Goal: Task Accomplishment & Management: Manage account settings

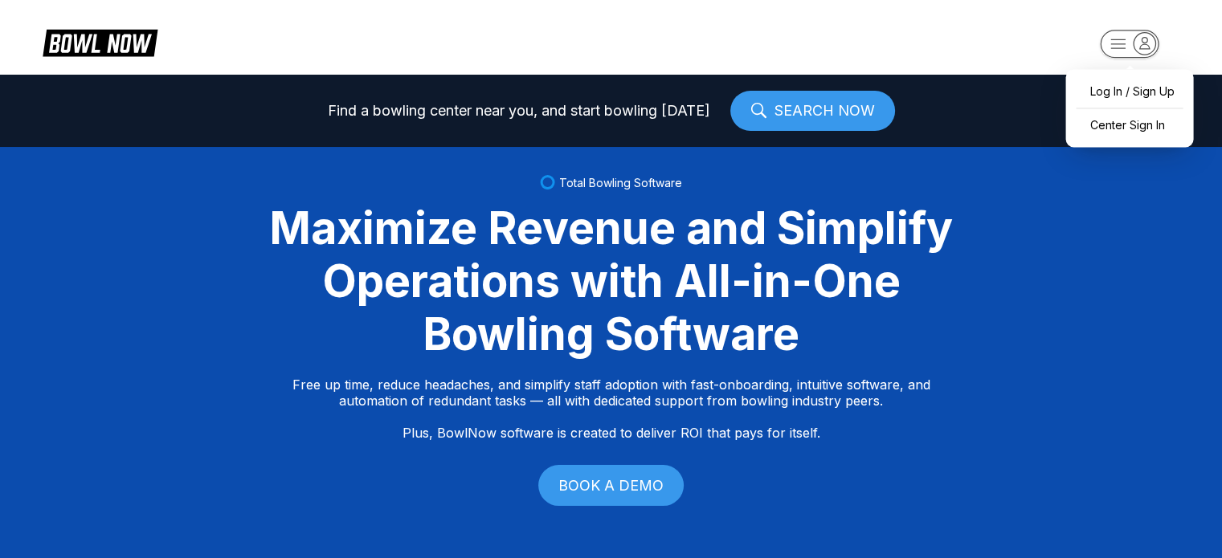
click at [1125, 46] on rect "button" at bounding box center [1129, 44] width 59 height 28
click at [1135, 118] on div "Center Sign In" at bounding box center [1130, 125] width 112 height 28
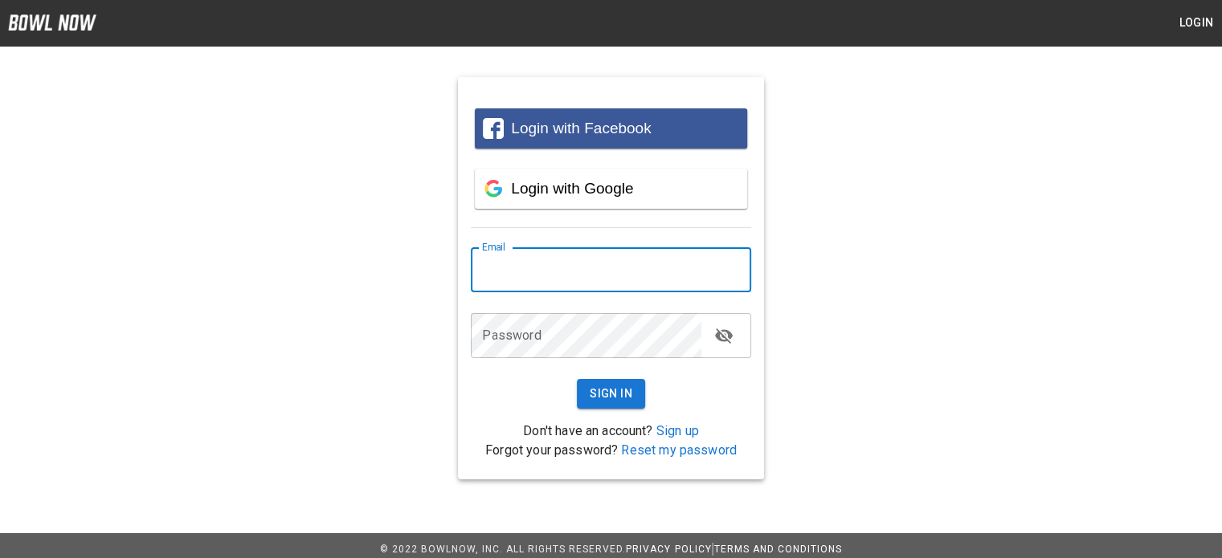
click at [590, 276] on input "email" at bounding box center [611, 269] width 280 height 45
type input "**********"
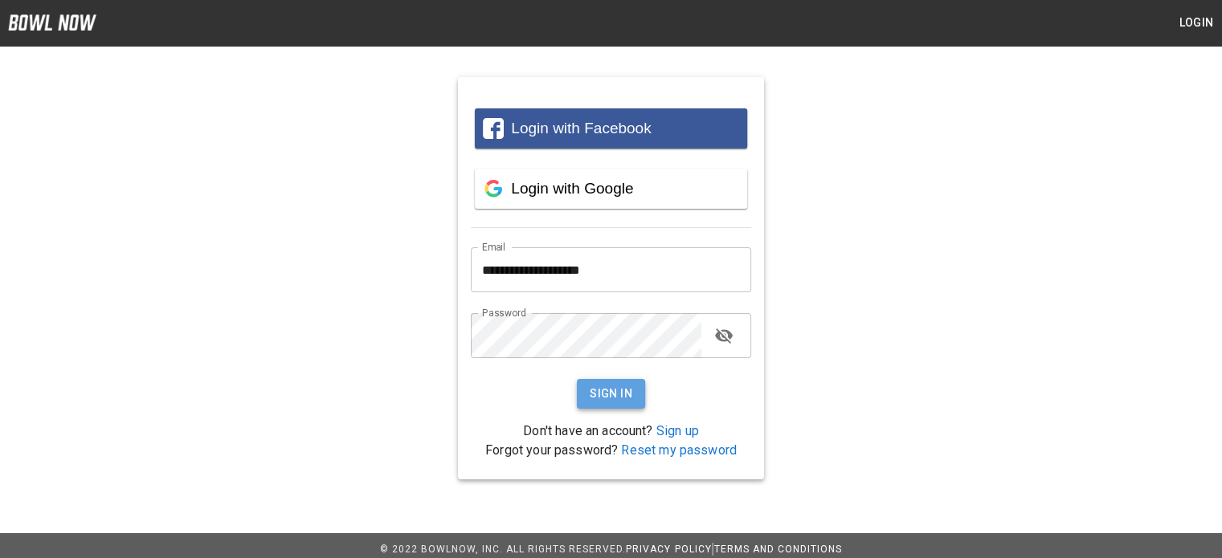
click at [611, 391] on button "Sign In" at bounding box center [611, 394] width 68 height 30
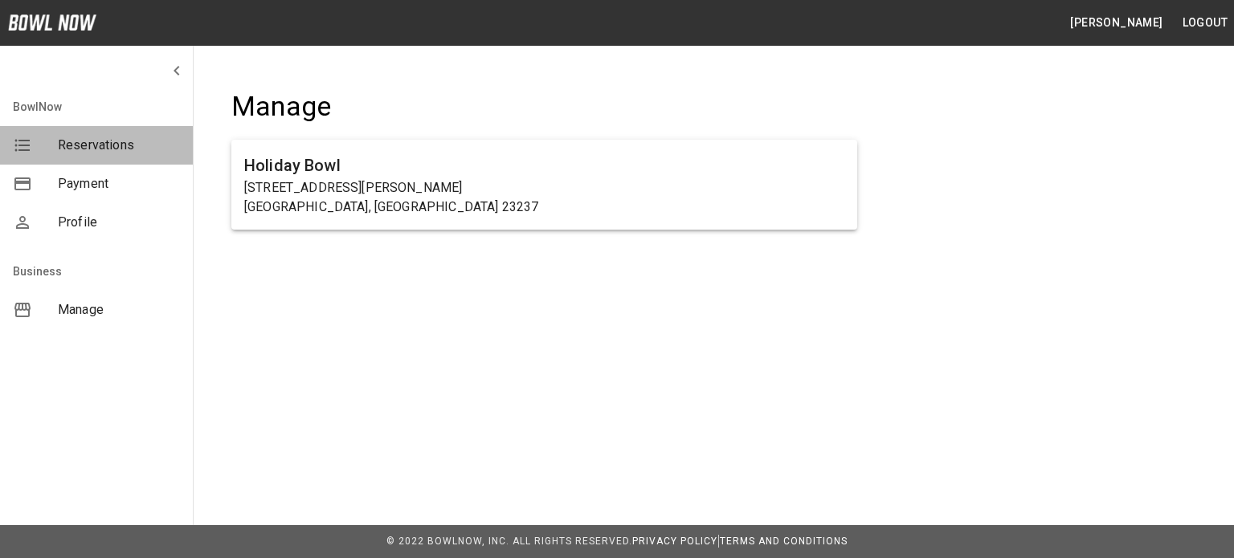
click at [109, 143] on span "Reservations" at bounding box center [119, 145] width 122 height 19
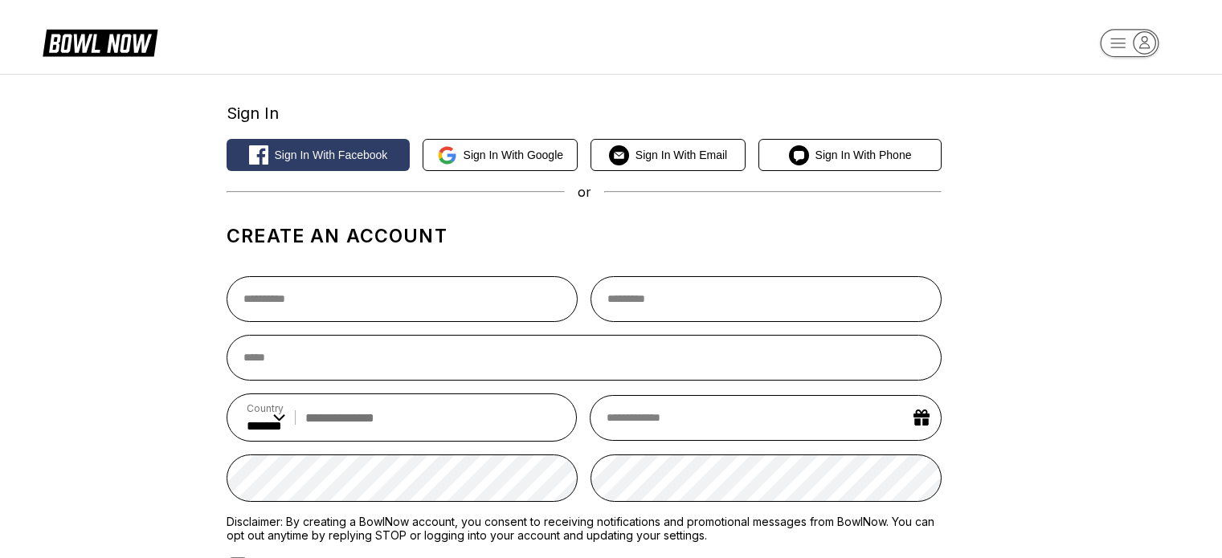
select select "**"
click at [1147, 50] on icon "button" at bounding box center [1145, 43] width 22 height 22
select select "**"
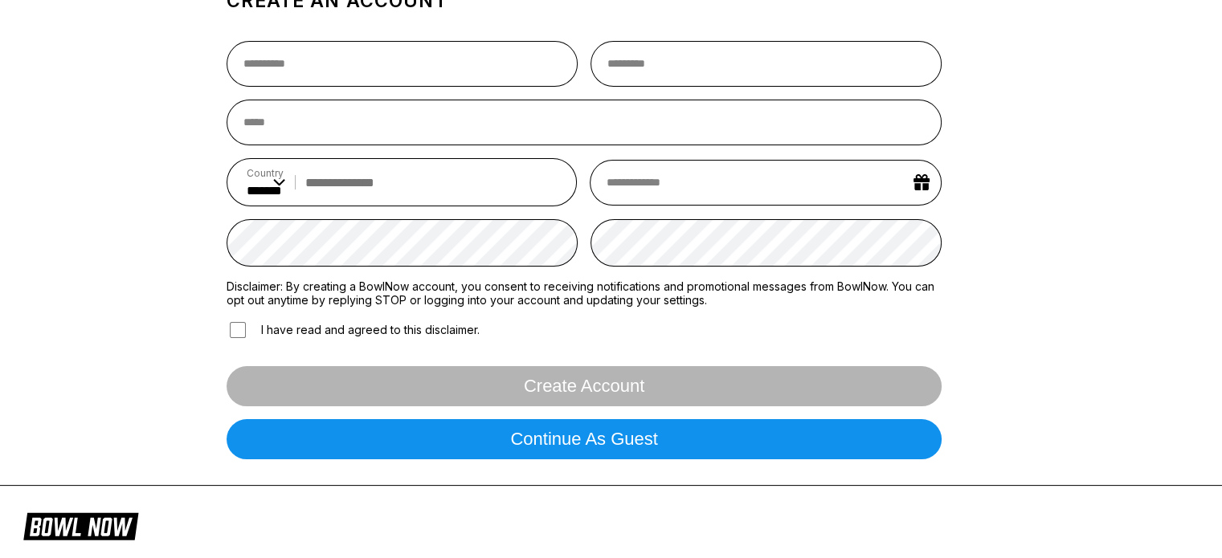
scroll to position [257, 0]
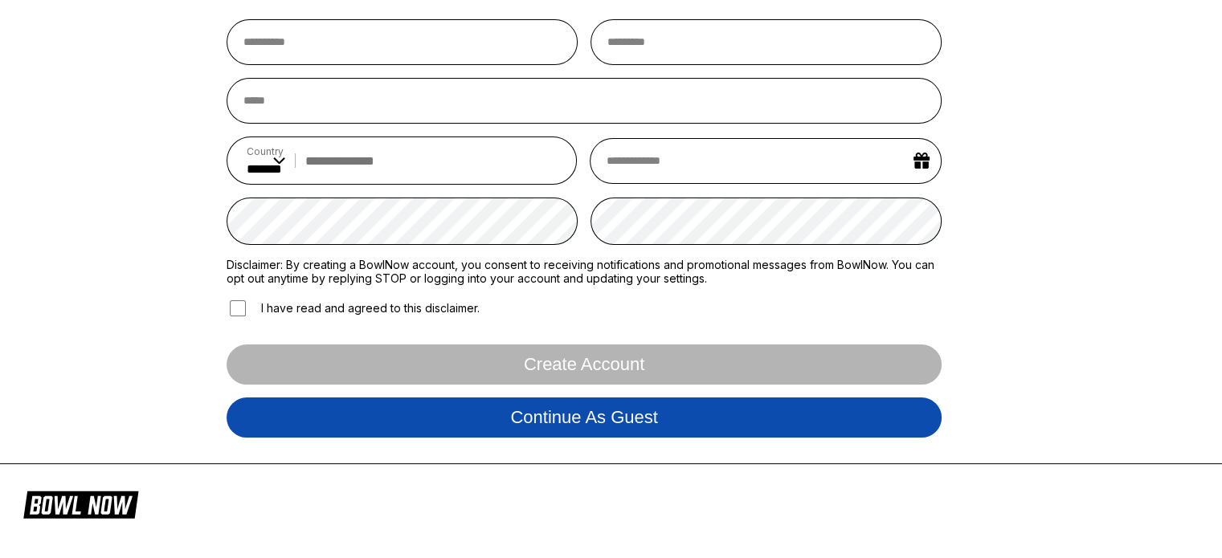
click at [595, 411] on button "Continue as guest" at bounding box center [584, 418] width 715 height 40
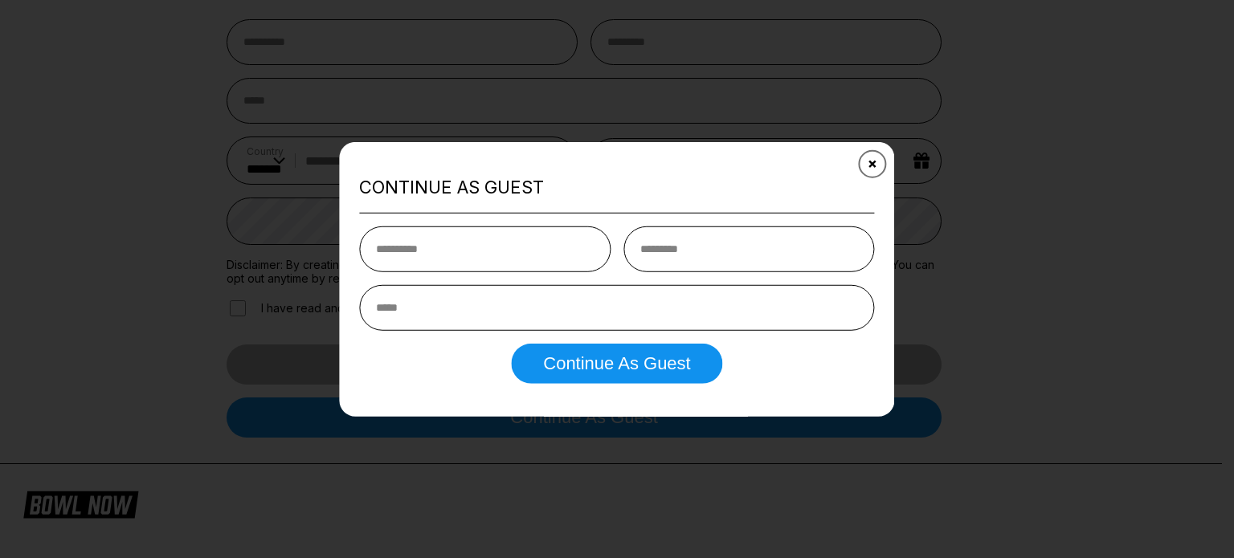
click at [877, 157] on button "Close" at bounding box center [872, 163] width 39 height 39
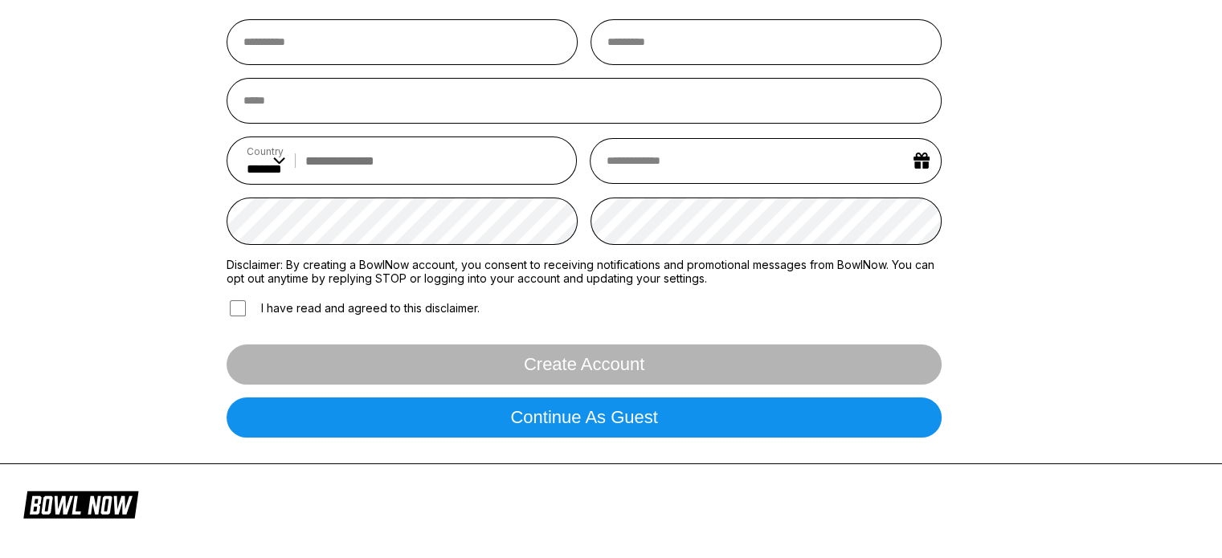
scroll to position [0, 0]
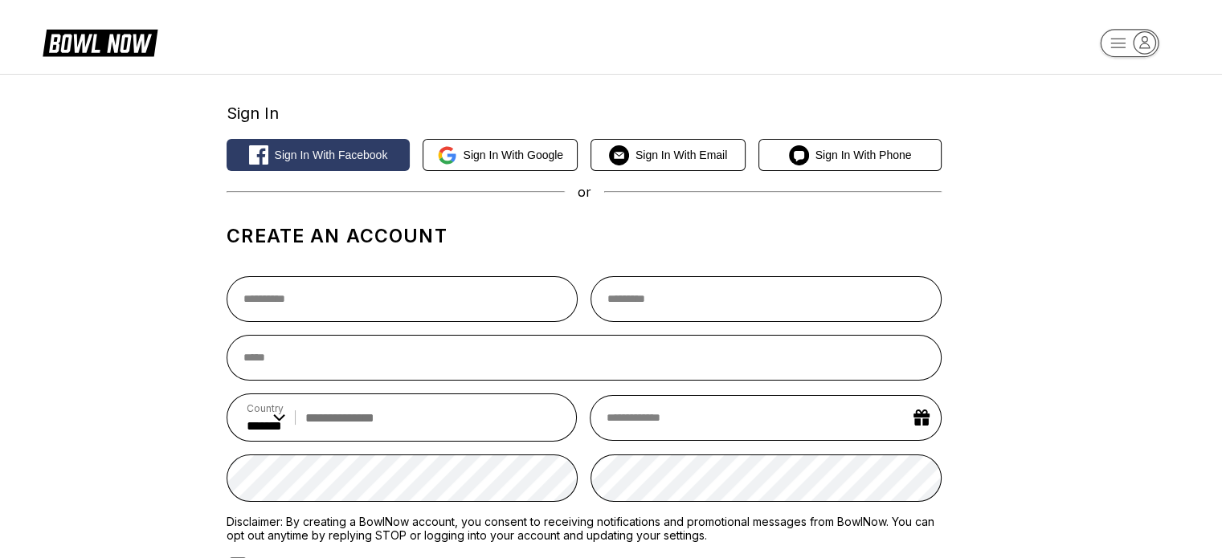
click at [96, 41] on icon at bounding box center [112, 44] width 40 height 18
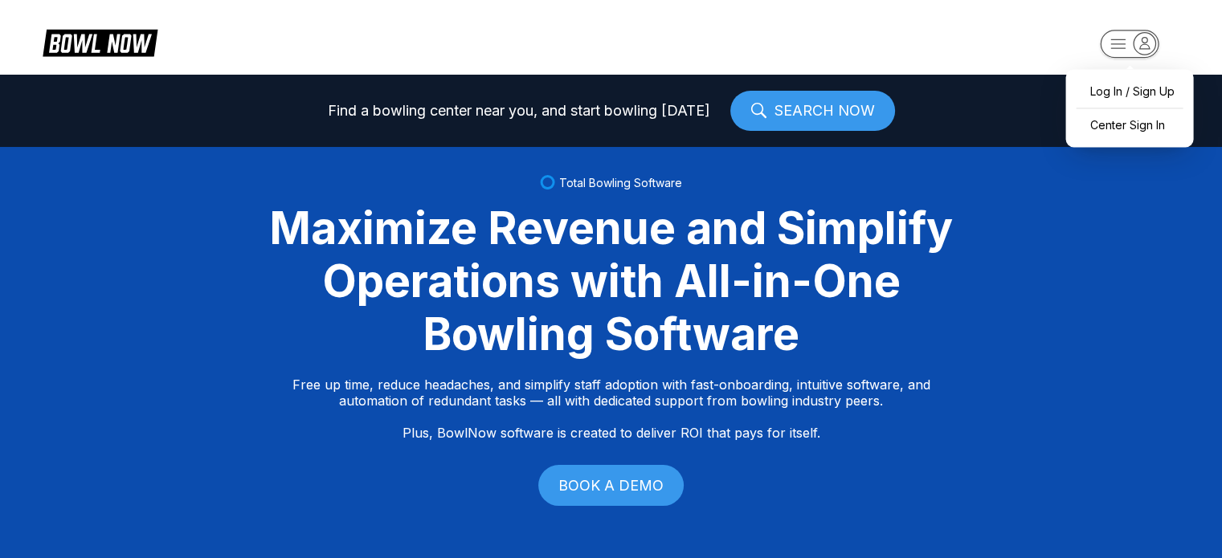
click at [1130, 47] on rect "button" at bounding box center [1129, 44] width 59 height 28
click at [1141, 119] on div "Center Sign In" at bounding box center [1130, 125] width 112 height 28
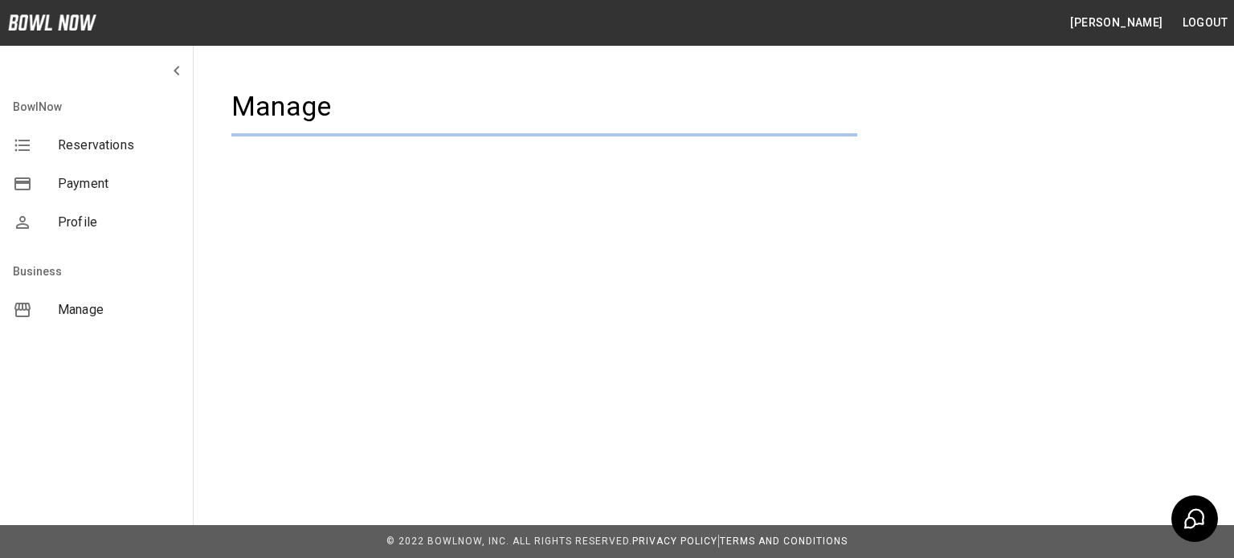
click at [613, 389] on div "[PERSON_NAME] Logout BowlNow Reservations Payment Profile Business Manage Manag…" at bounding box center [617, 279] width 1234 height 558
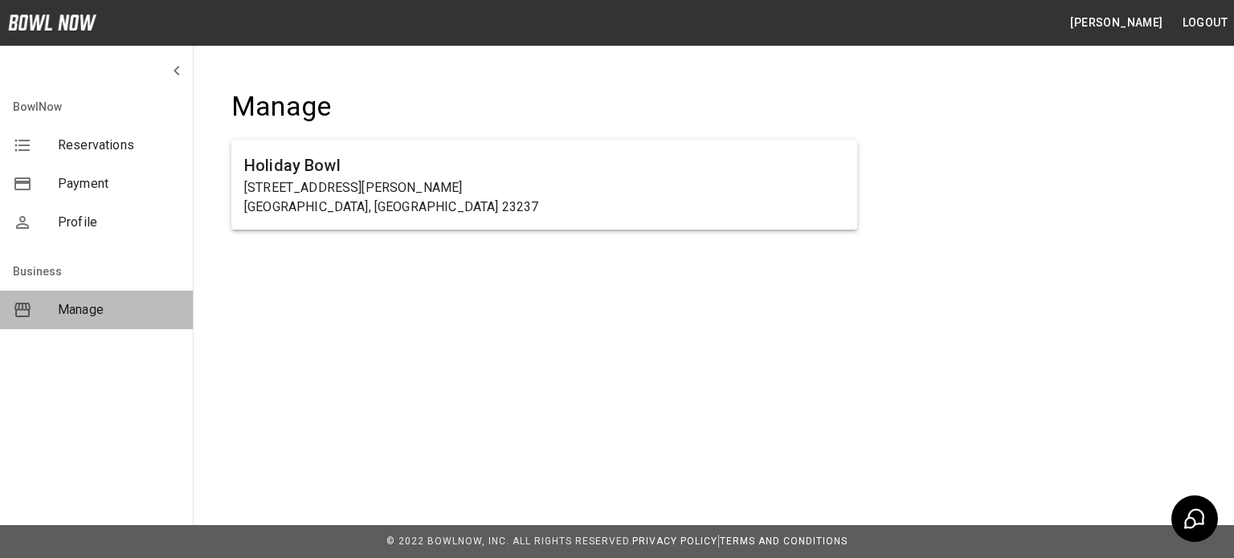
click at [93, 309] on span "Manage" at bounding box center [119, 310] width 122 height 19
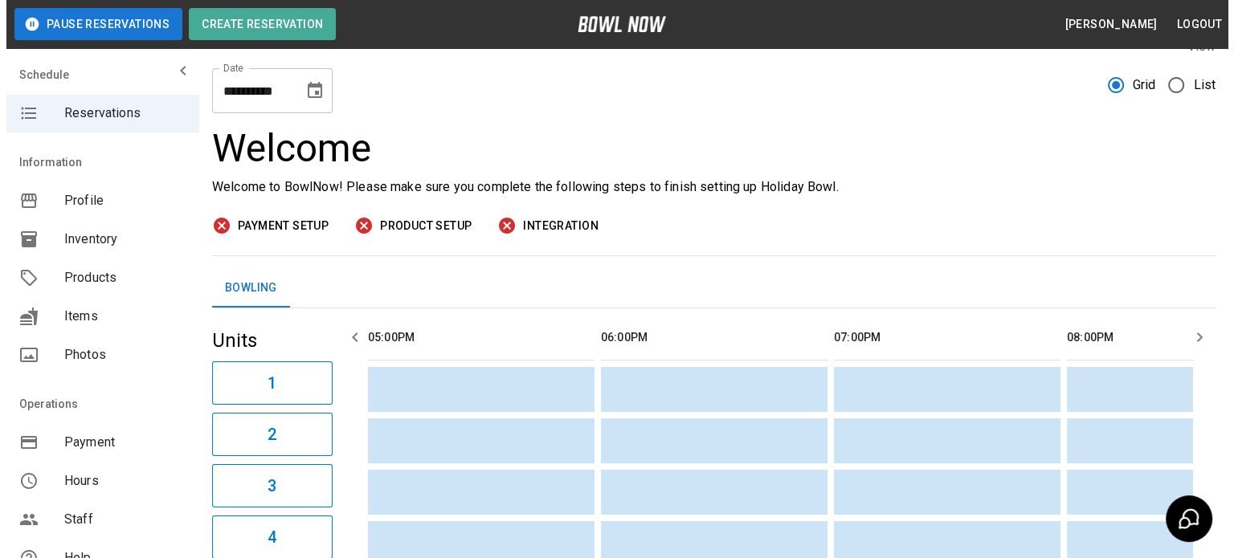
scroll to position [19, 0]
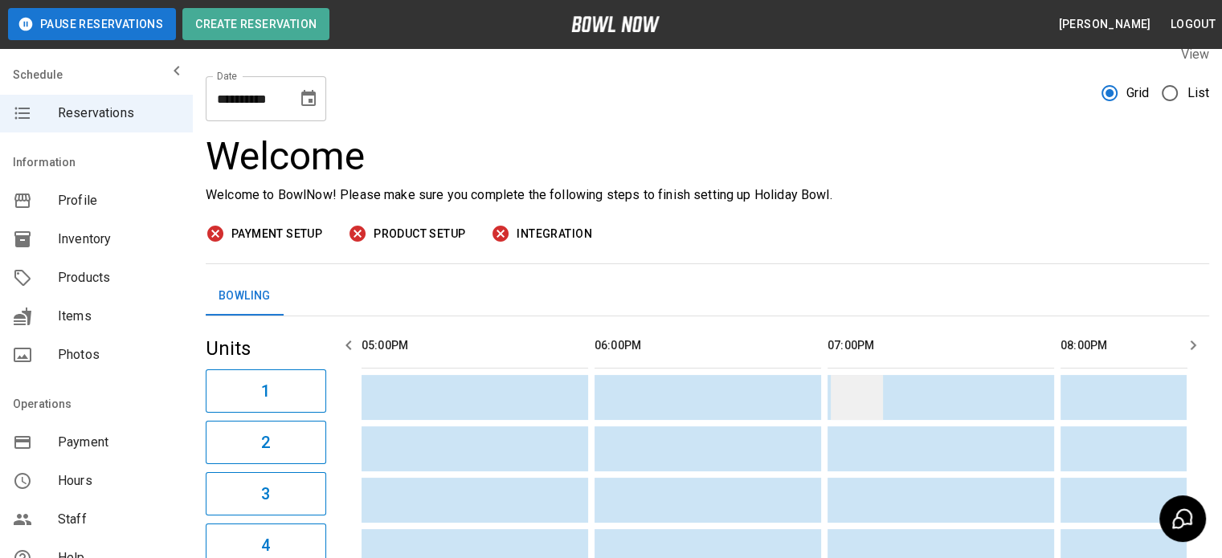
click at [881, 395] on td "sticky table" at bounding box center [857, 397] width 52 height 45
click at [879, 402] on td "sticky table" at bounding box center [857, 397] width 52 height 45
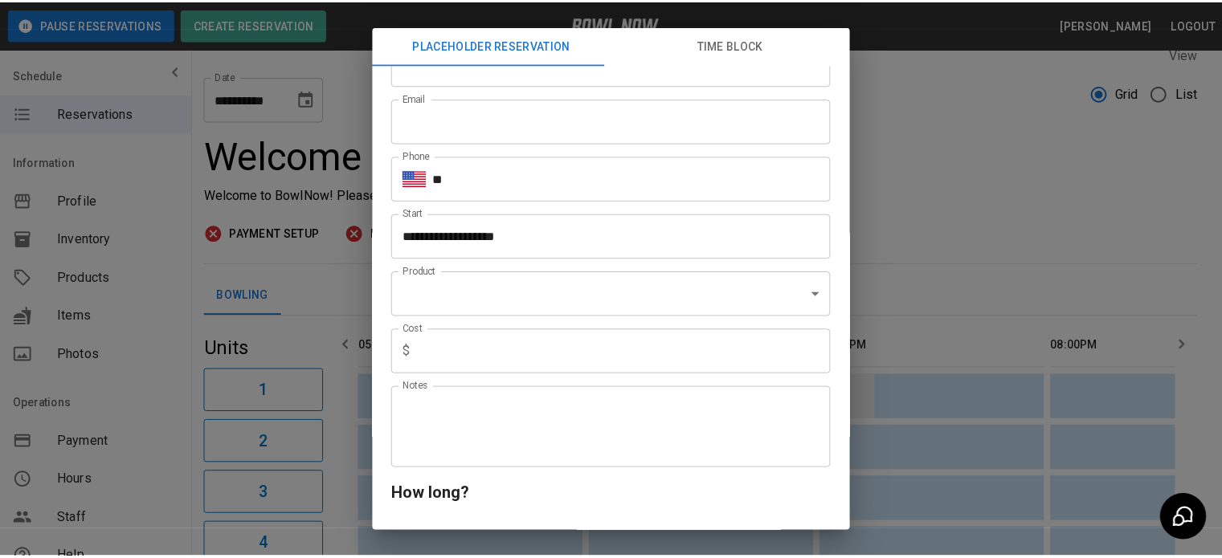
scroll to position [0, 0]
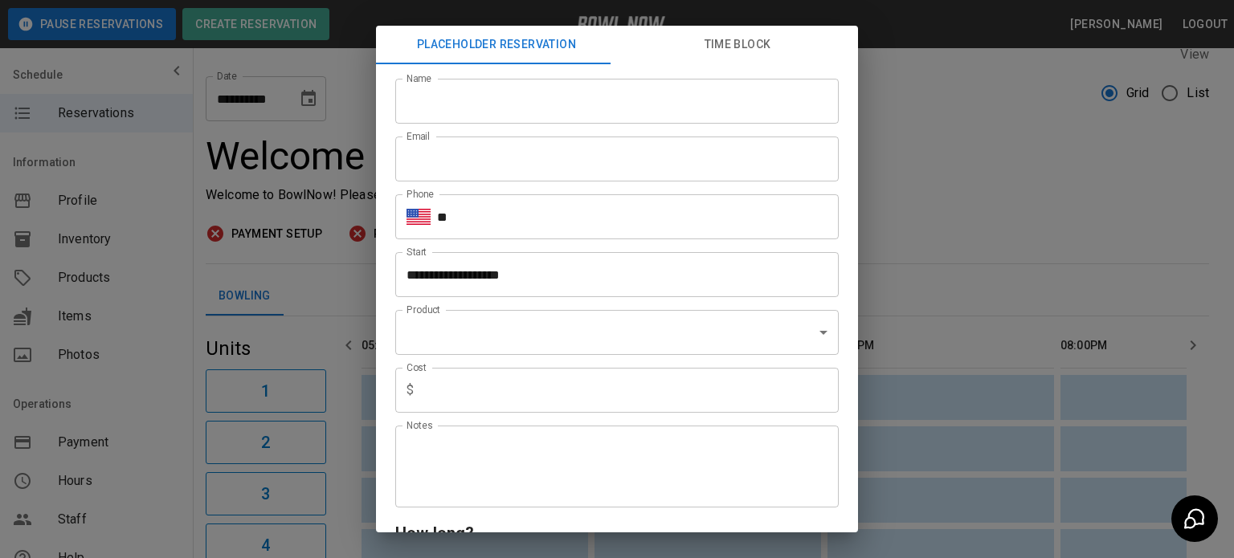
click at [974, 204] on div "**********" at bounding box center [617, 279] width 1234 height 558
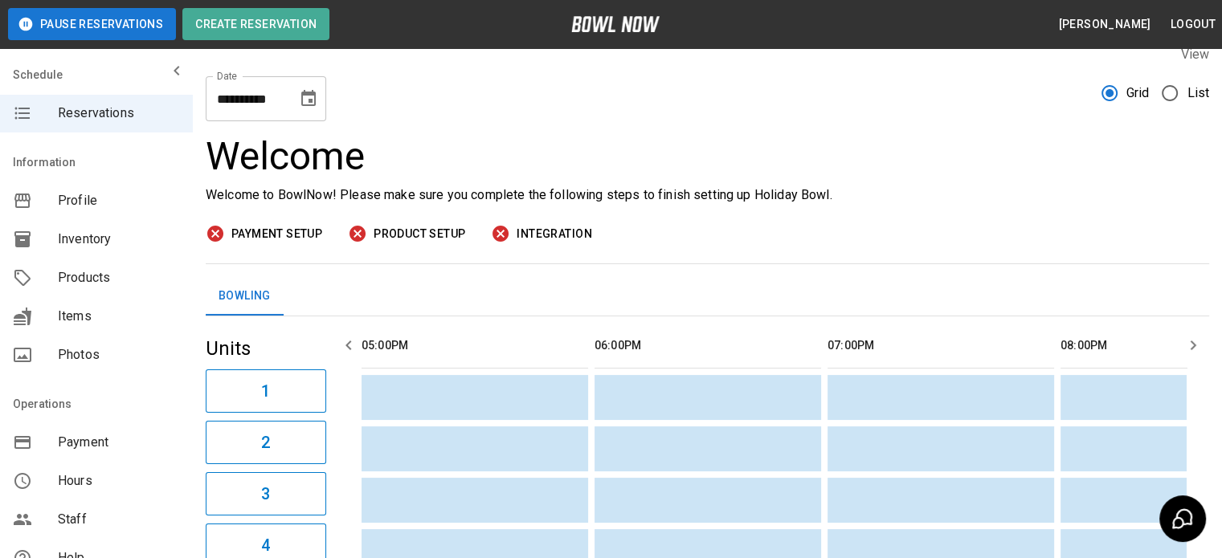
click at [71, 446] on span "Payment" at bounding box center [119, 442] width 122 height 19
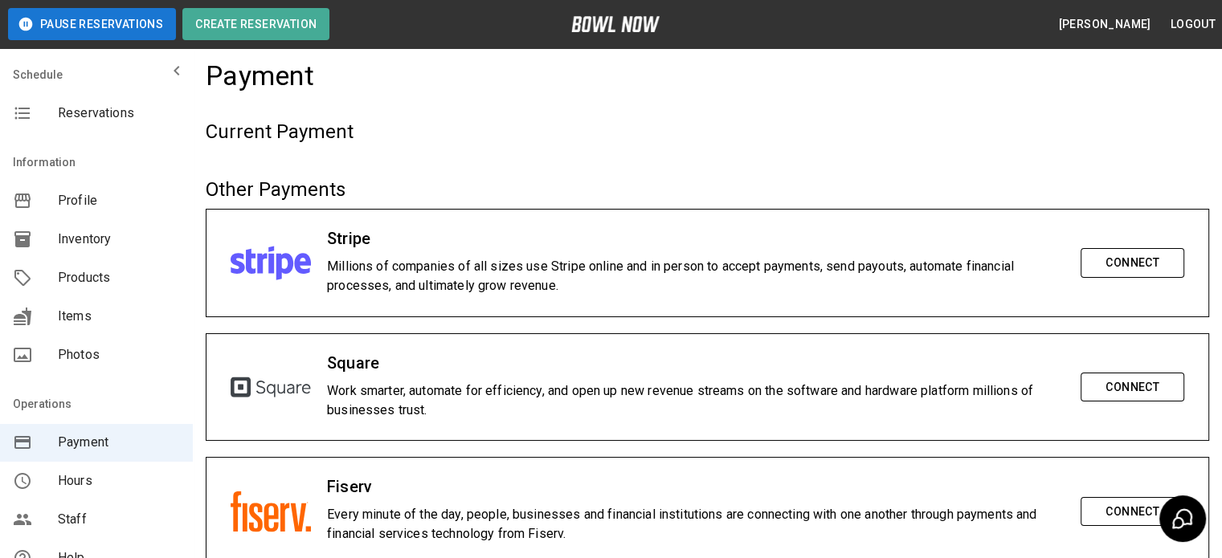
click at [77, 200] on span "Profile" at bounding box center [119, 200] width 122 height 19
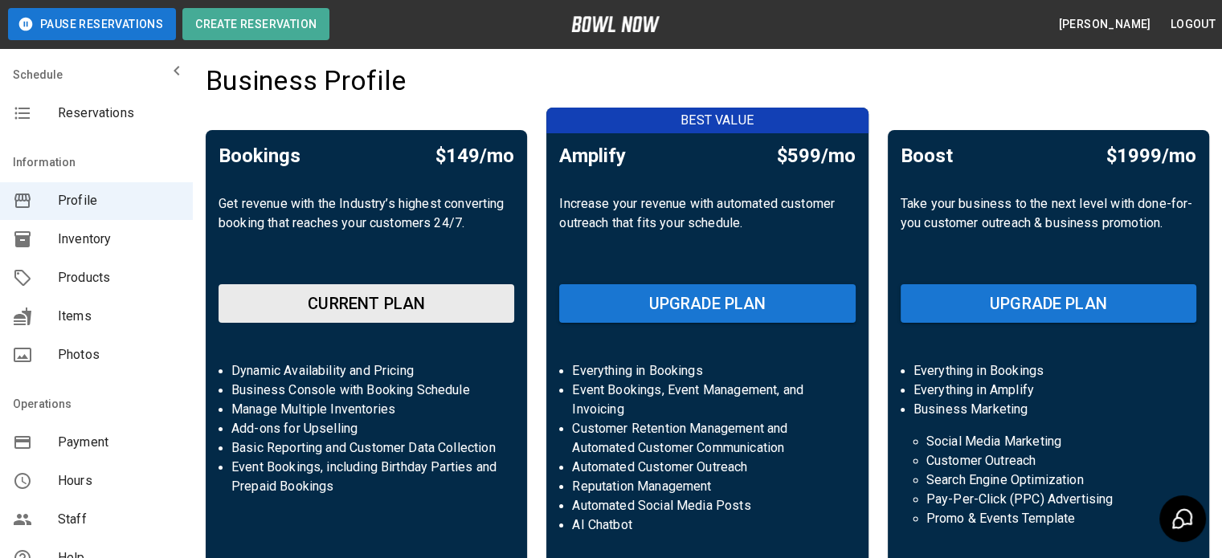
click at [90, 243] on span "Inventory" at bounding box center [119, 239] width 122 height 19
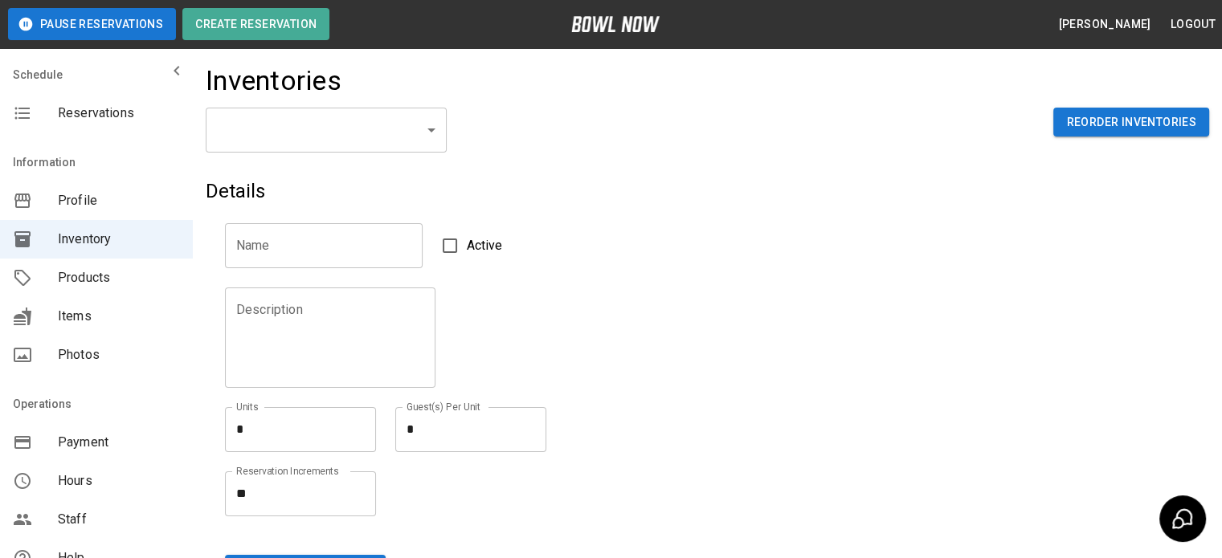
click at [69, 283] on span "Products" at bounding box center [119, 277] width 122 height 19
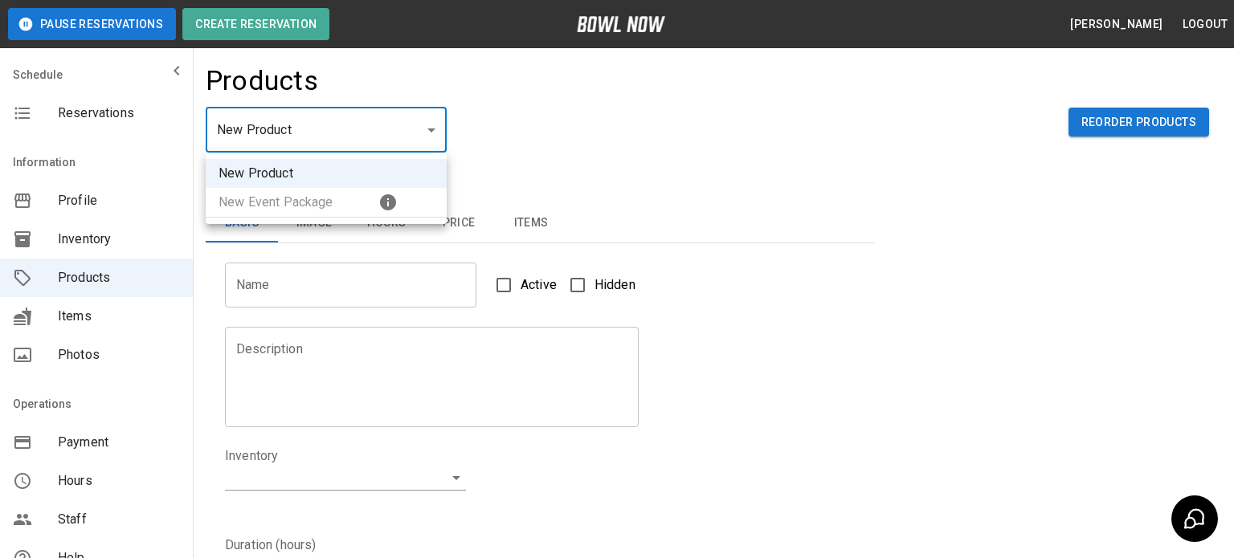
click at [418, 115] on body "Pause Reservations Create Reservation [PERSON_NAME] Logout Schedule Reservation…" at bounding box center [617, 518] width 1234 height 1036
click at [749, 141] on div at bounding box center [617, 279] width 1234 height 558
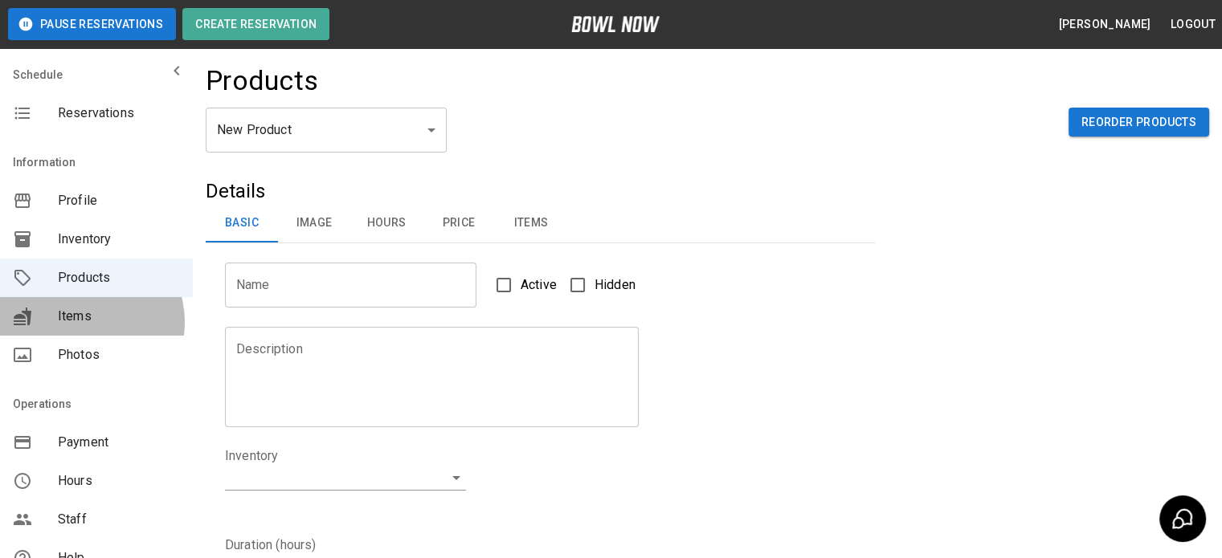
click at [84, 322] on span "Items" at bounding box center [119, 316] width 122 height 19
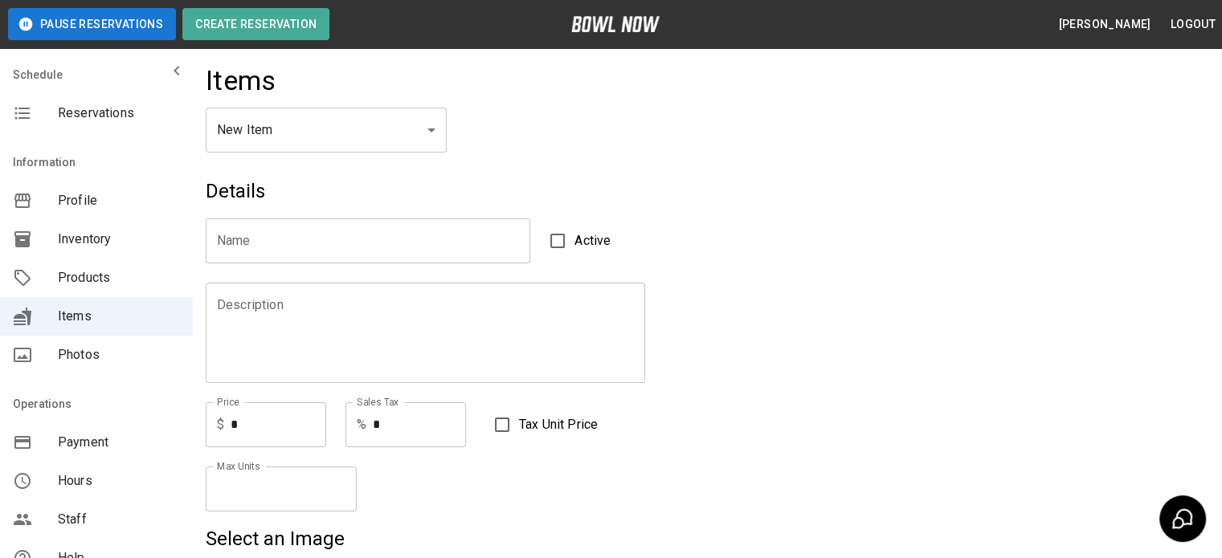
click at [67, 364] on span "Photos" at bounding box center [119, 355] width 122 height 19
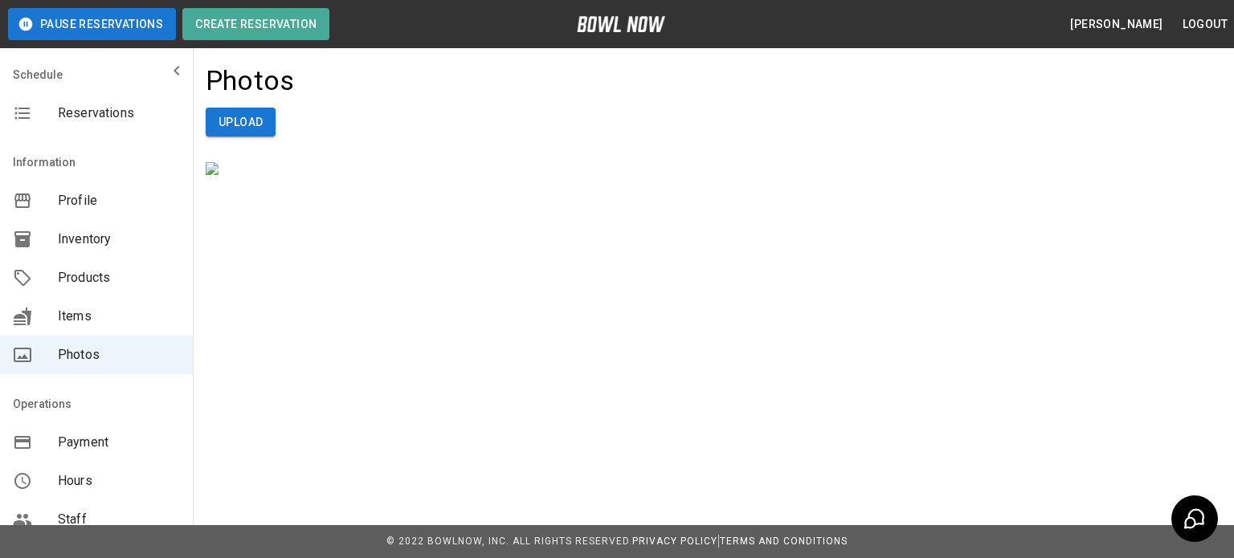
click at [70, 207] on span "Profile" at bounding box center [119, 200] width 122 height 19
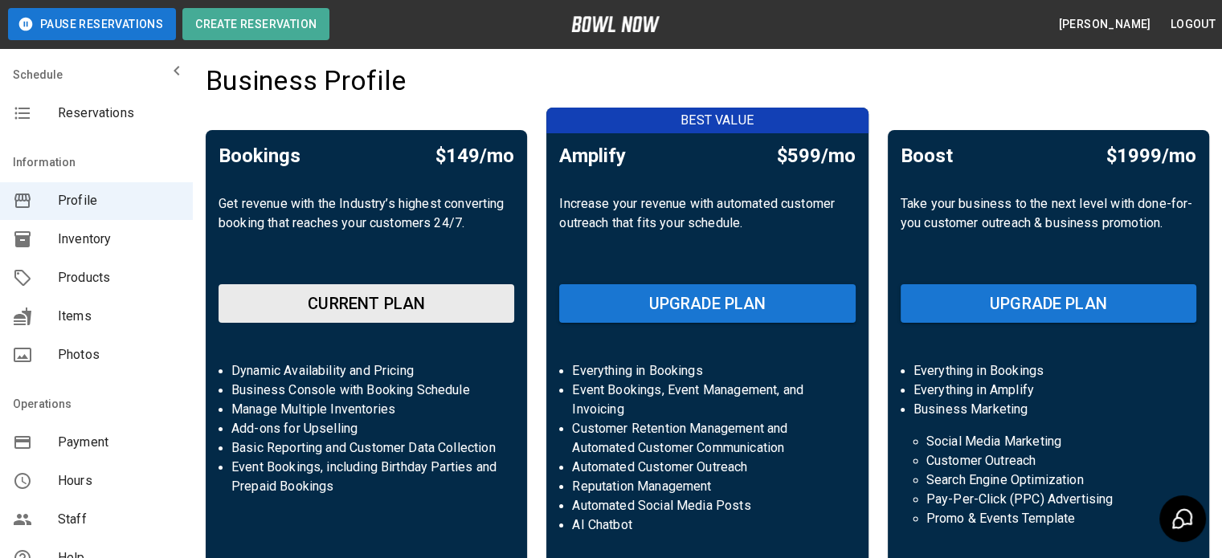
click at [84, 247] on span "Inventory" at bounding box center [119, 239] width 122 height 19
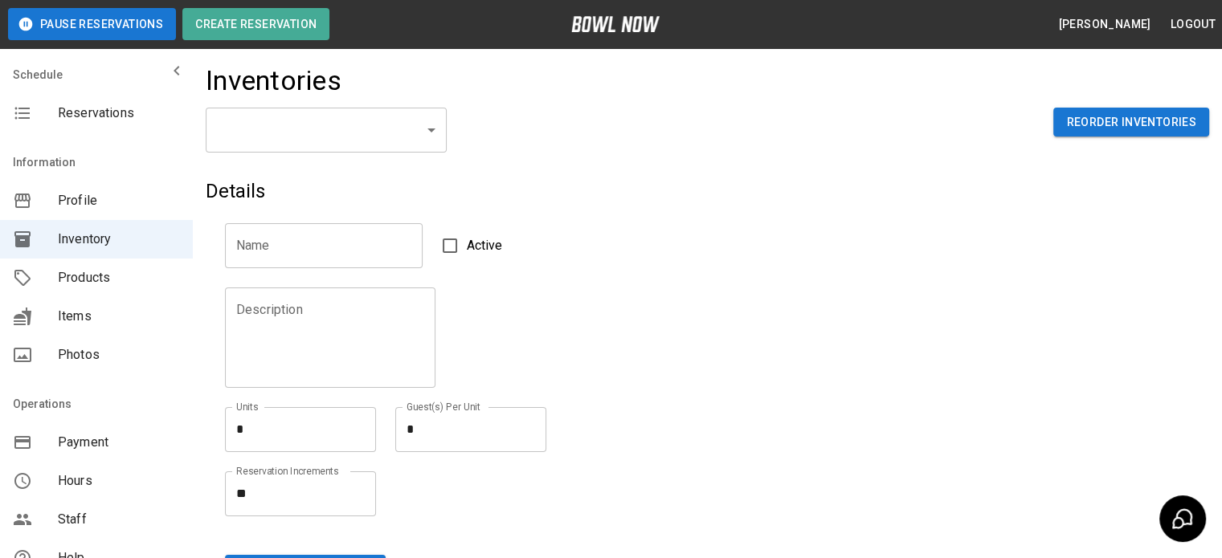
click at [71, 210] on span "Profile" at bounding box center [119, 200] width 122 height 19
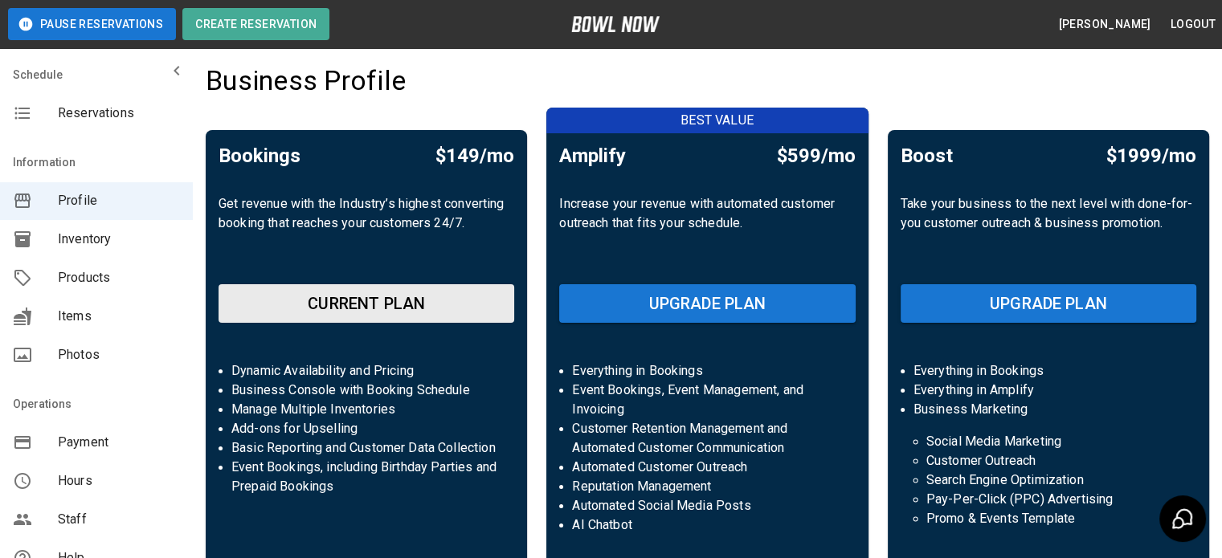
click at [437, 84] on div "Business Profile" at bounding box center [708, 85] width 1004 height 43
click at [82, 276] on span "Products" at bounding box center [119, 277] width 122 height 19
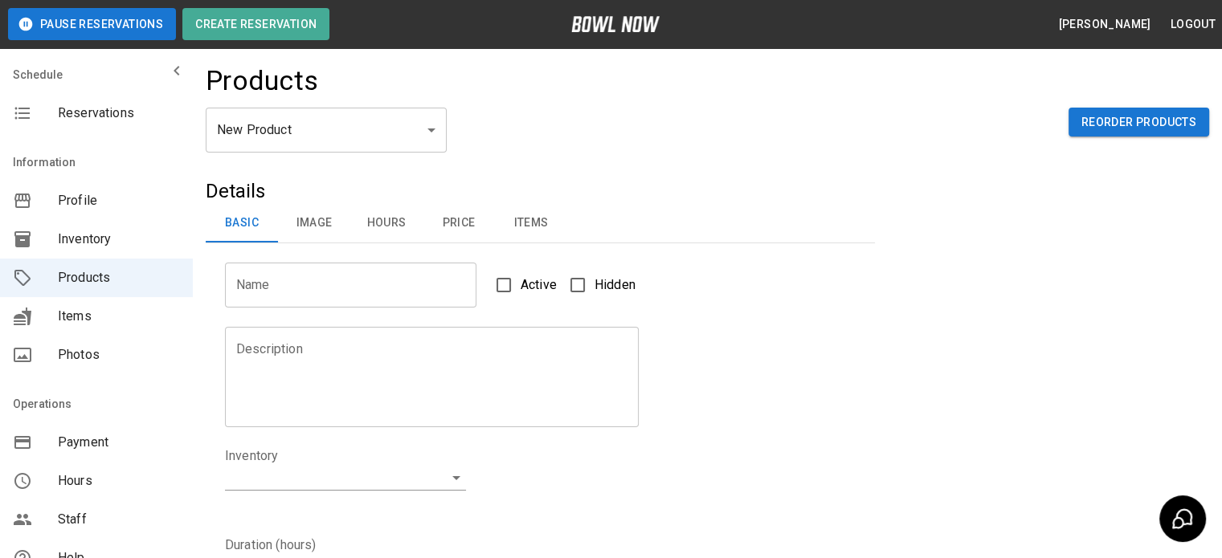
click at [1193, 22] on button "Logout" at bounding box center [1193, 25] width 58 height 30
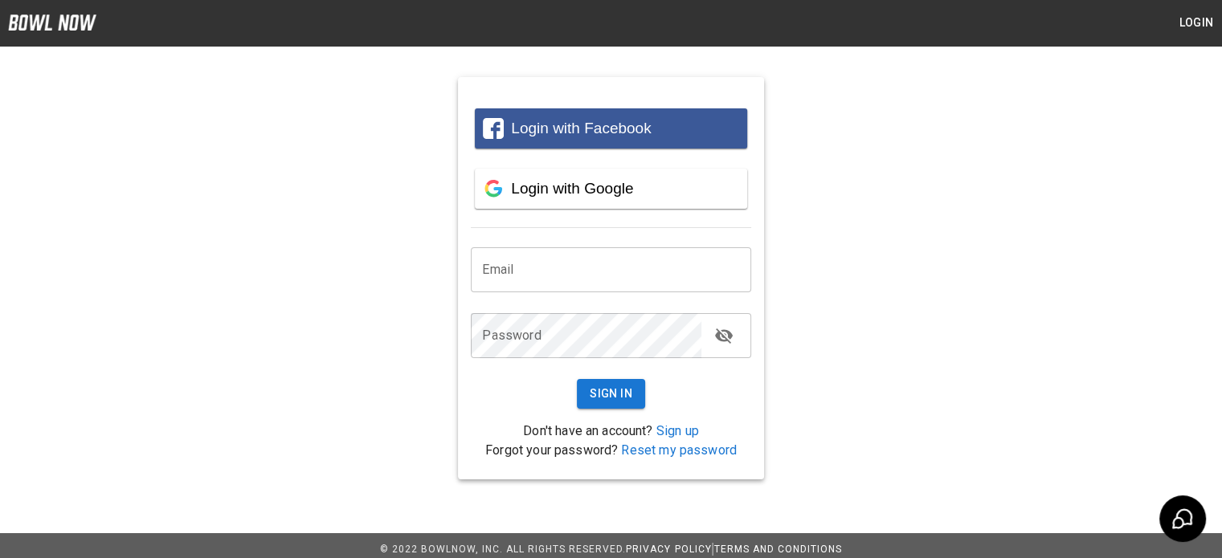
type input "**********"
